Goal: Check status: Check status

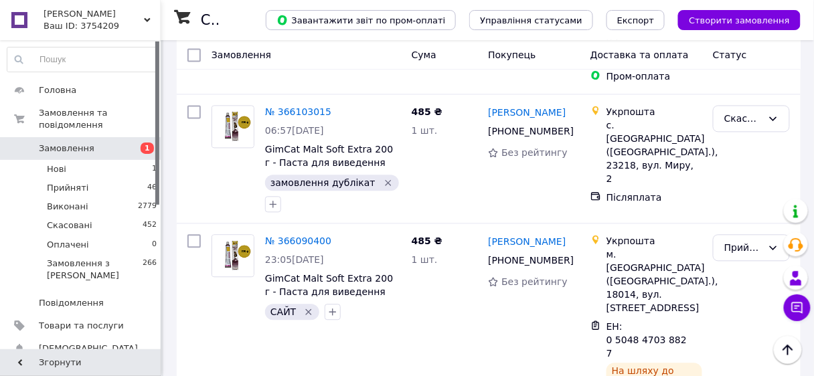
scroll to position [1928, 0]
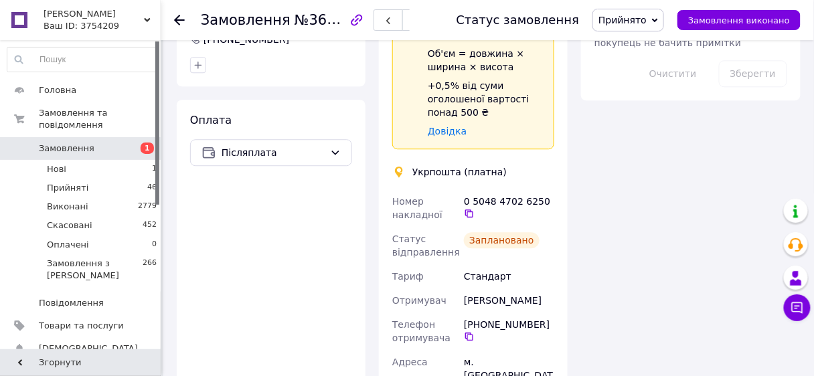
scroll to position [857, 0]
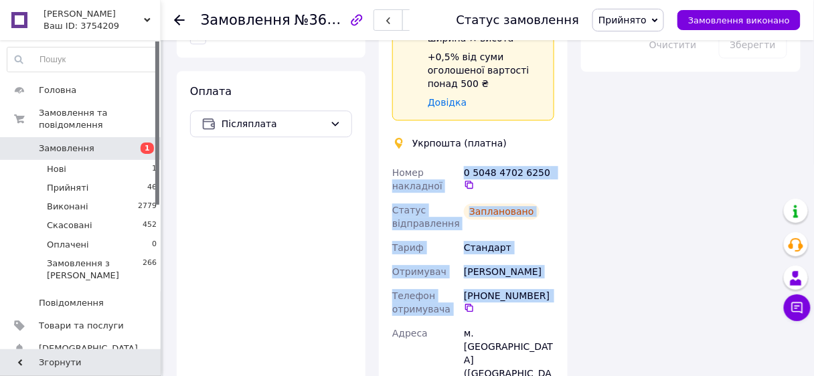
drag, startPoint x: 459, startPoint y: 155, endPoint x: 559, endPoint y: 282, distance: 162.1
click at [559, 282] on div "Доставка Редагувати Спецтариф Укрпошта Стандарт 35 ₴ - до 30 кг і об'ємом до 20…" at bounding box center [473, 285] width 189 height 857
copy div "накладної 0 5048 4702 6250   Статус відправлення Заплановано [PERSON_NAME] [PER…"
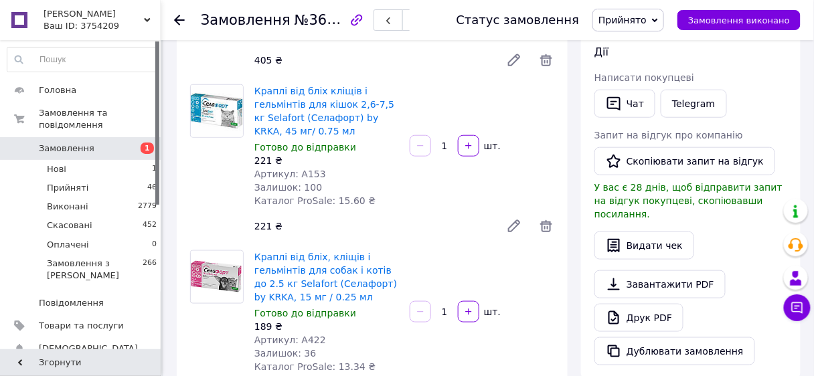
scroll to position [107, 0]
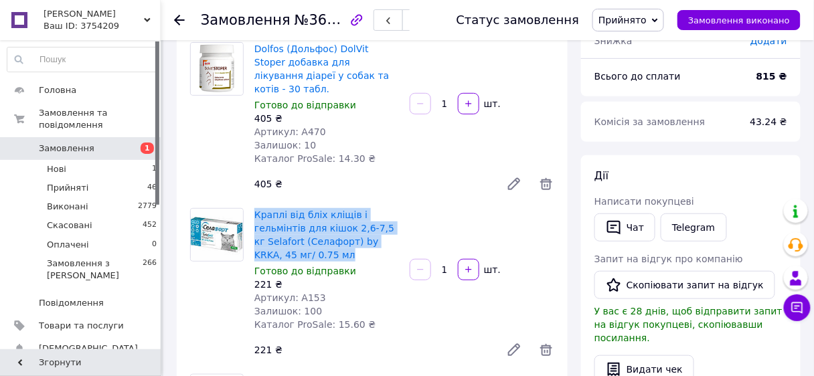
drag, startPoint x: 279, startPoint y: 240, endPoint x: 253, endPoint y: 199, distance: 47.9
click at [255, 208] on span "Краплі від бліх кліщів і гельмінтів для кішок 2,6-7,5 кг Selafort (Селафорт) by…" at bounding box center [326, 235] width 145 height 54
copy link "Краплі від бліх кліщів і гельмінтів для кішок 2,6-7,5 кг Selafort (Селафорт) by…"
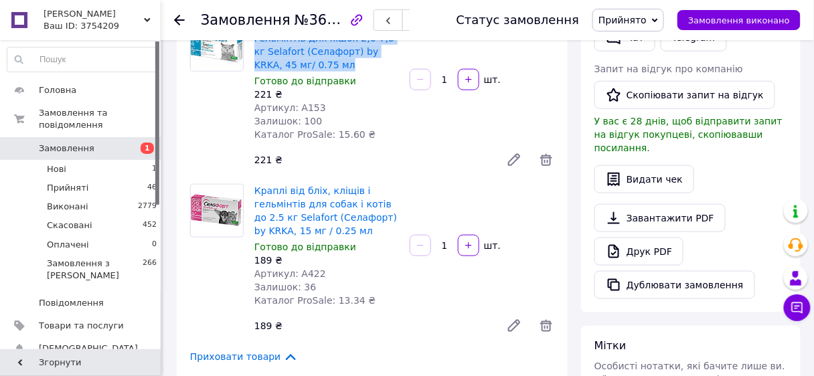
scroll to position [321, 0]
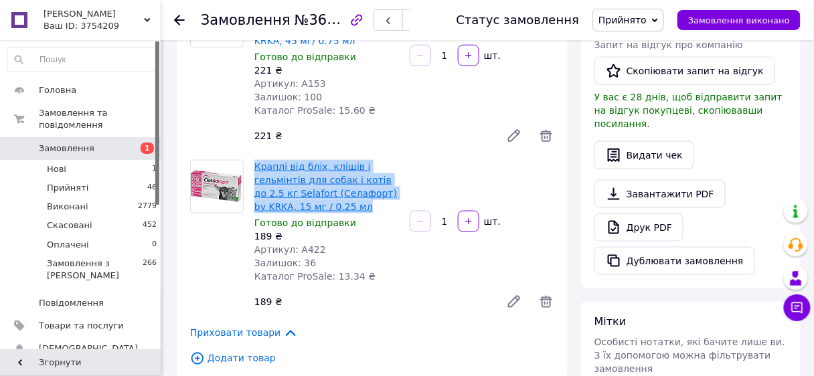
drag, startPoint x: 331, startPoint y: 190, endPoint x: 256, endPoint y: 150, distance: 85.0
click at [256, 160] on span "Краплі від бліх, кліщів і гельмінтів для собак і котів до 2.5 кг Selafort (Села…" at bounding box center [326, 187] width 145 height 54
copy link "Краплі від бліх, кліщів і гельмінтів для собак і котів до 2.5 кг Selafort (Села…"
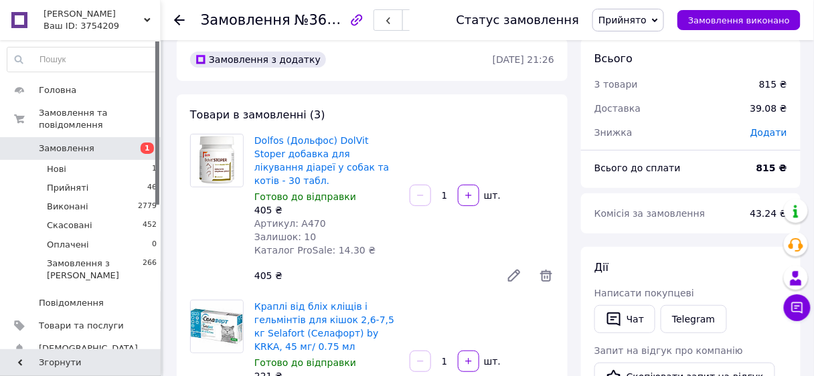
scroll to position [0, 0]
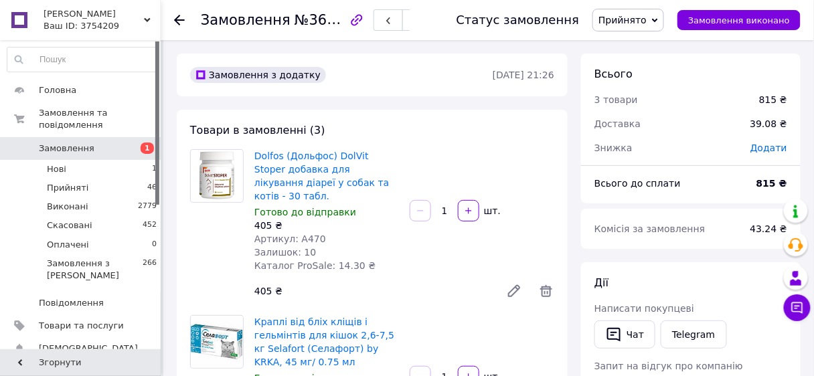
click at [179, 16] on use at bounding box center [179, 20] width 11 height 11
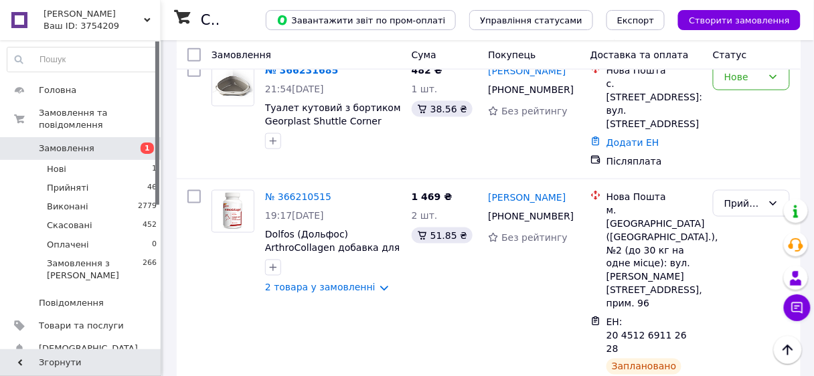
scroll to position [375, 0]
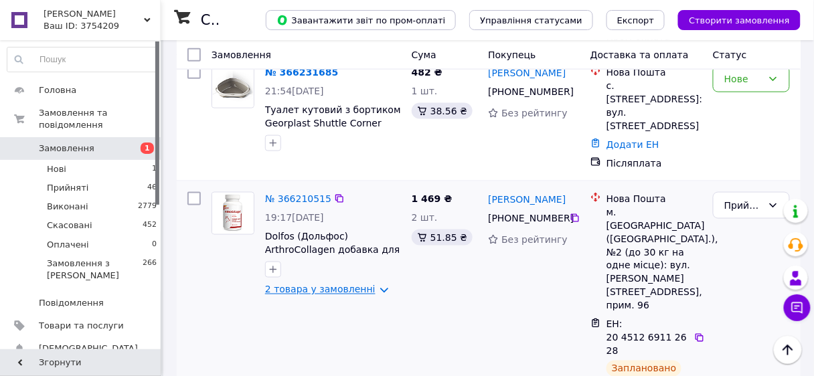
click at [335, 284] on link "2 товара у замовленні" at bounding box center [320, 289] width 110 height 11
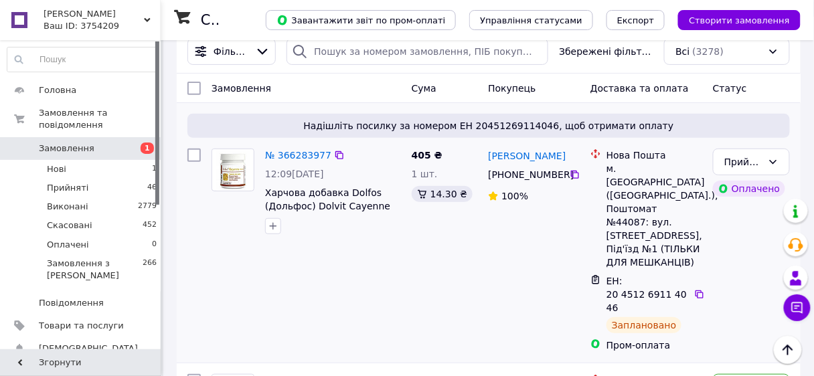
scroll to position [0, 0]
